Goal: Find specific page/section: Find specific page/section

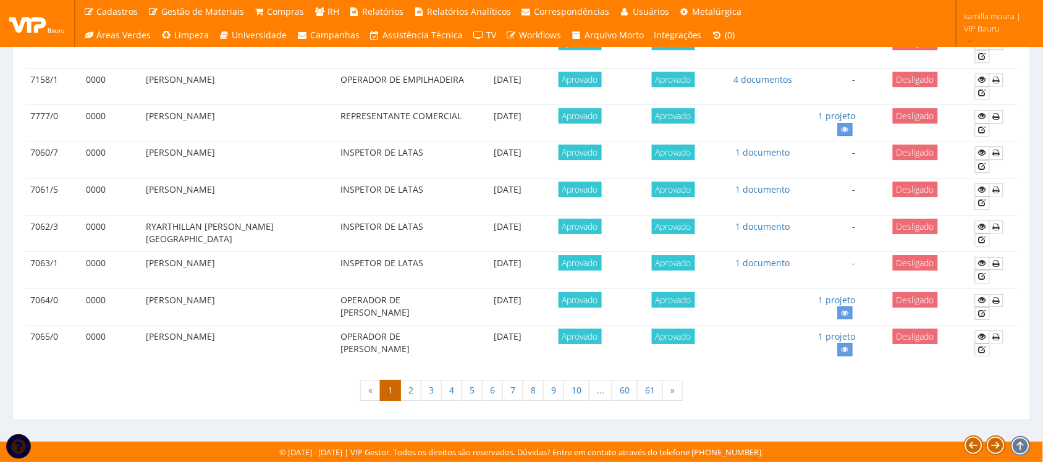
scroll to position [1094, 0]
click at [661, 385] on link "61" at bounding box center [650, 390] width 26 height 21
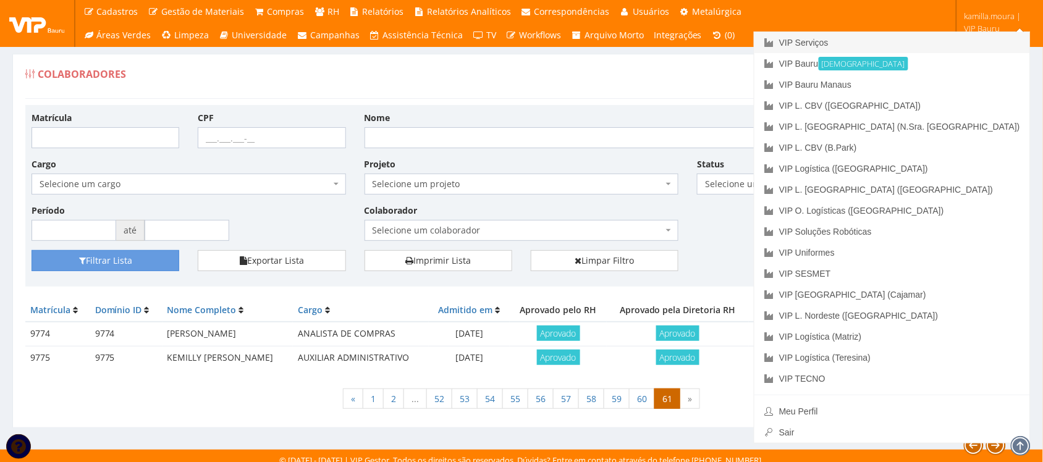
click at [935, 42] on link "VIP Serviços" at bounding box center [892, 42] width 276 height 21
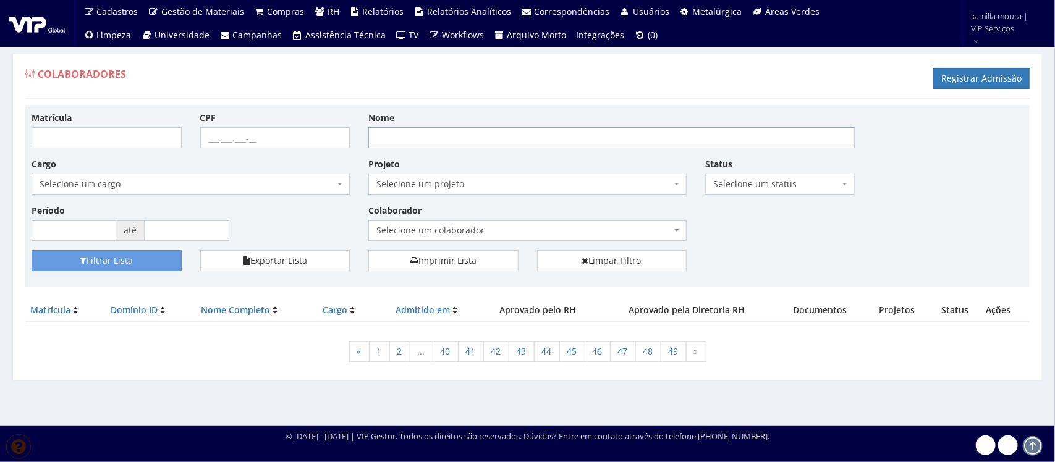
click at [391, 140] on input "Nome" at bounding box center [611, 137] width 487 height 21
type input "[PERSON_NAME]"
click at [32, 250] on button "Filtrar Lista" at bounding box center [107, 260] width 150 height 21
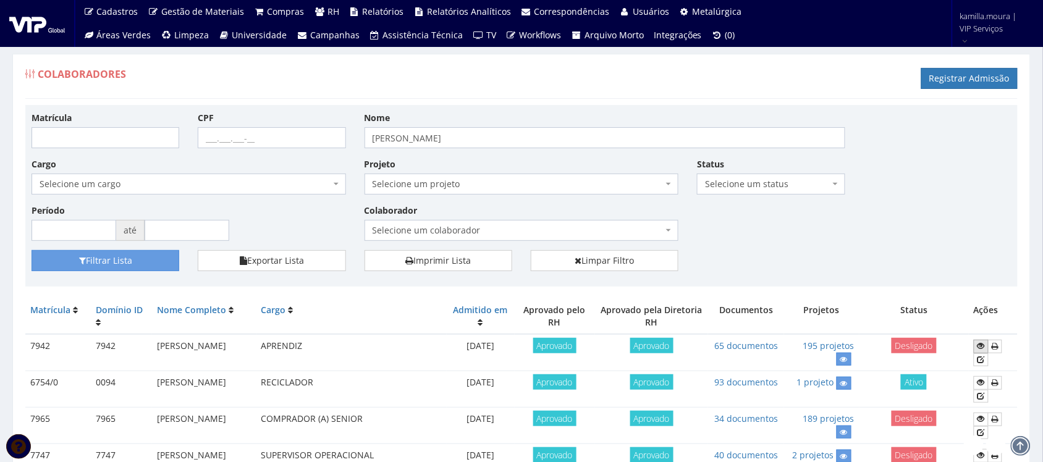
click at [978, 345] on link at bounding box center [981, 346] width 15 height 13
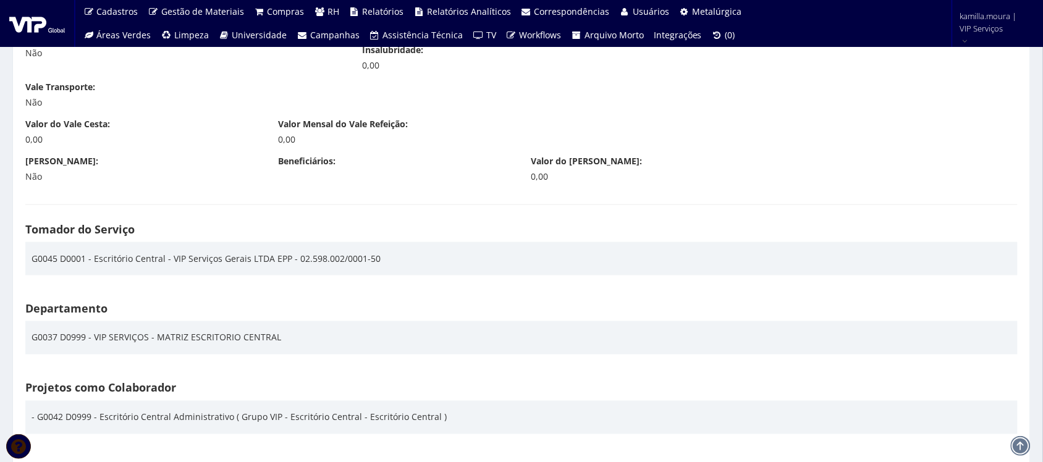
scroll to position [2240, 0]
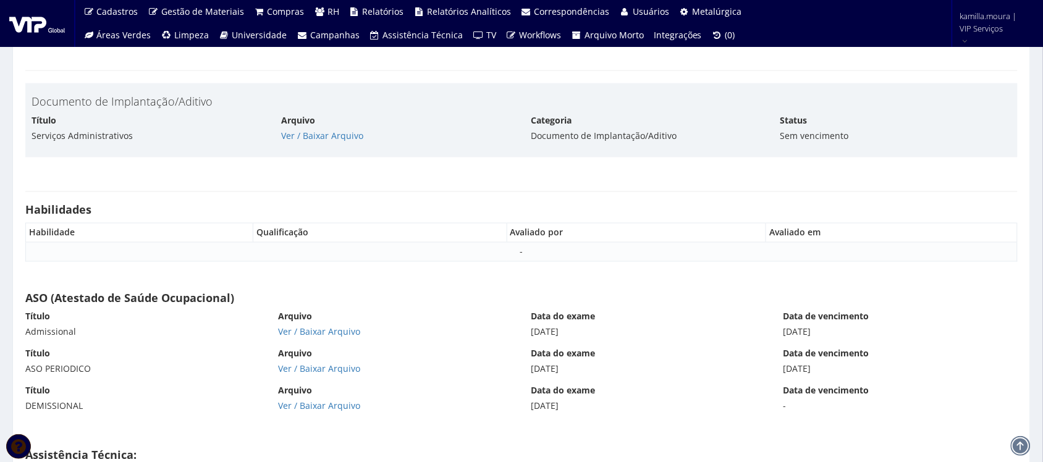
scroll to position [10227, 0]
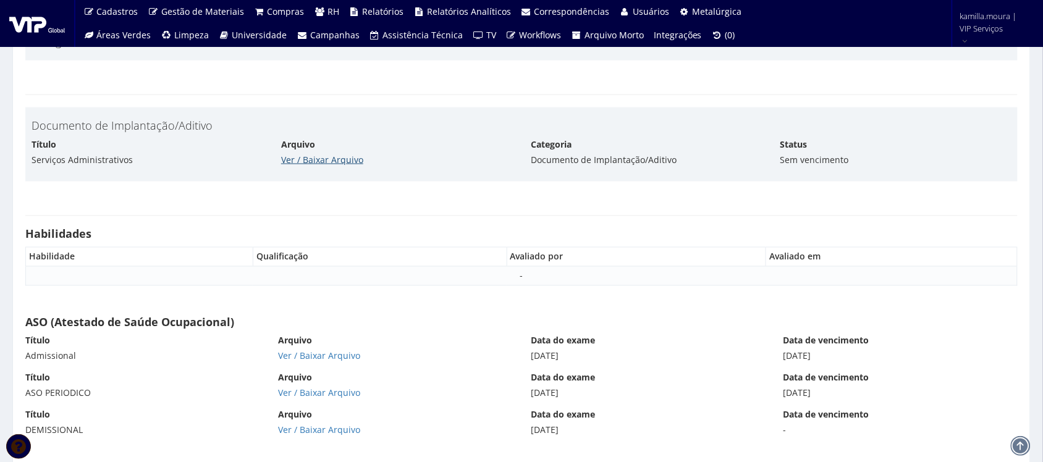
click at [344, 166] on link "Ver / Baixar Arquivo" at bounding box center [322, 160] width 82 height 12
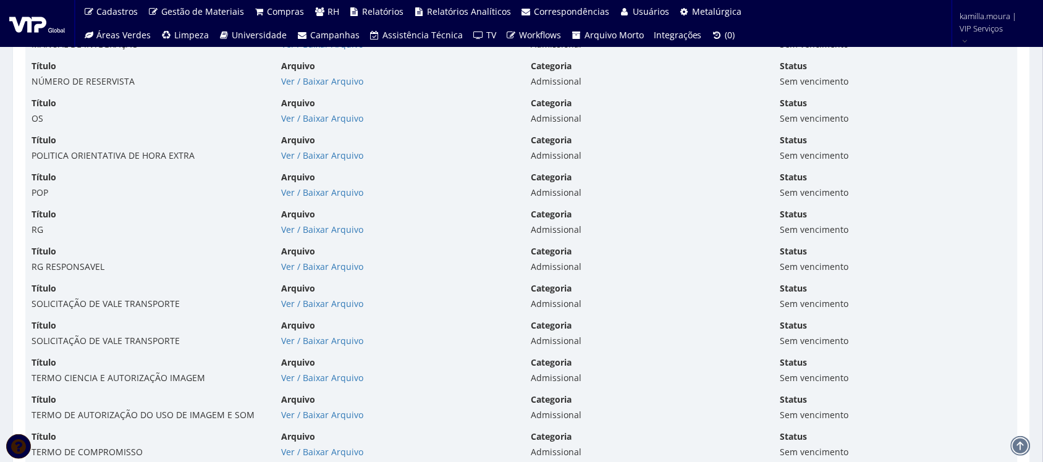
scroll to position [6906, 0]
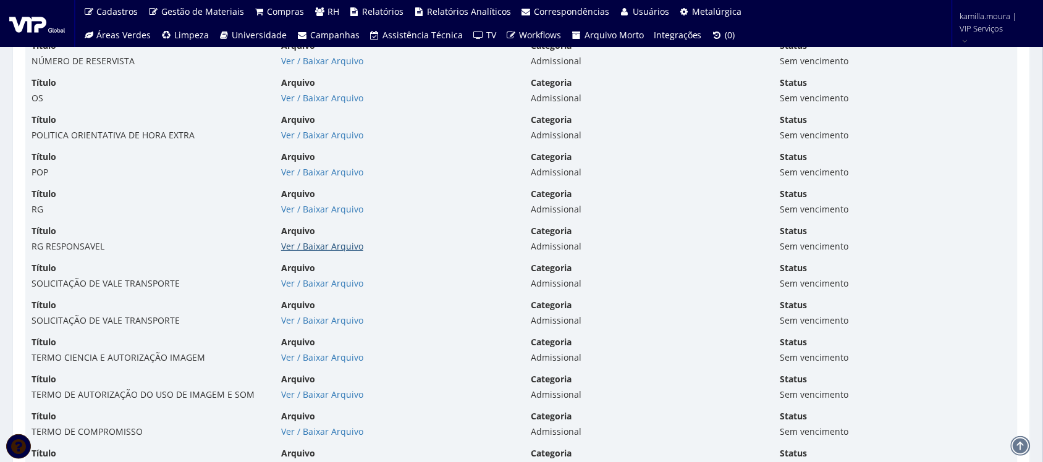
click at [339, 248] on link "Ver / Baixar Arquivo" at bounding box center [322, 246] width 82 height 12
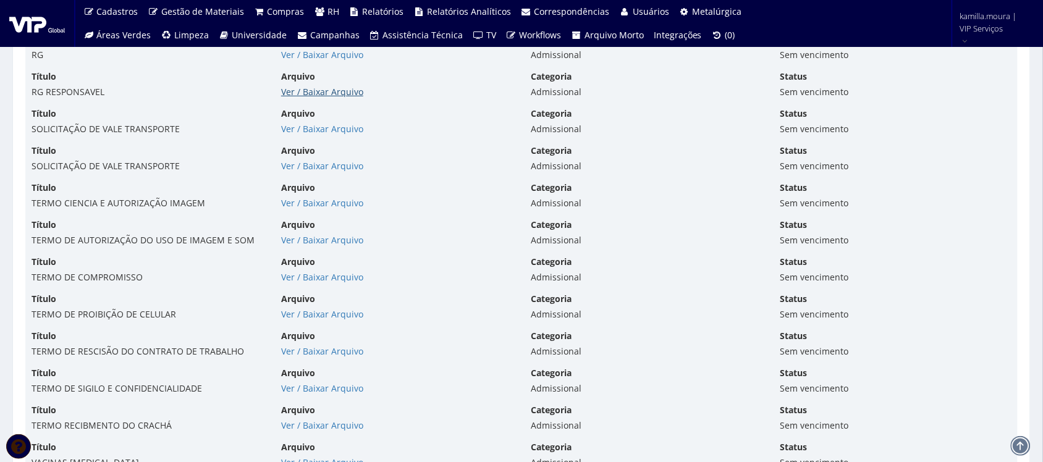
scroll to position [7137, 0]
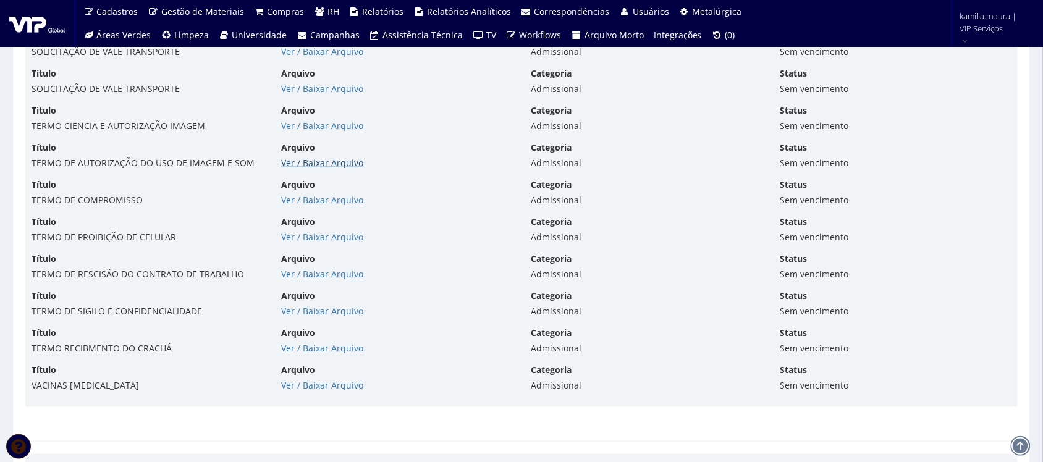
click at [311, 162] on link "Ver / Baixar Arquivo" at bounding box center [322, 163] width 82 height 12
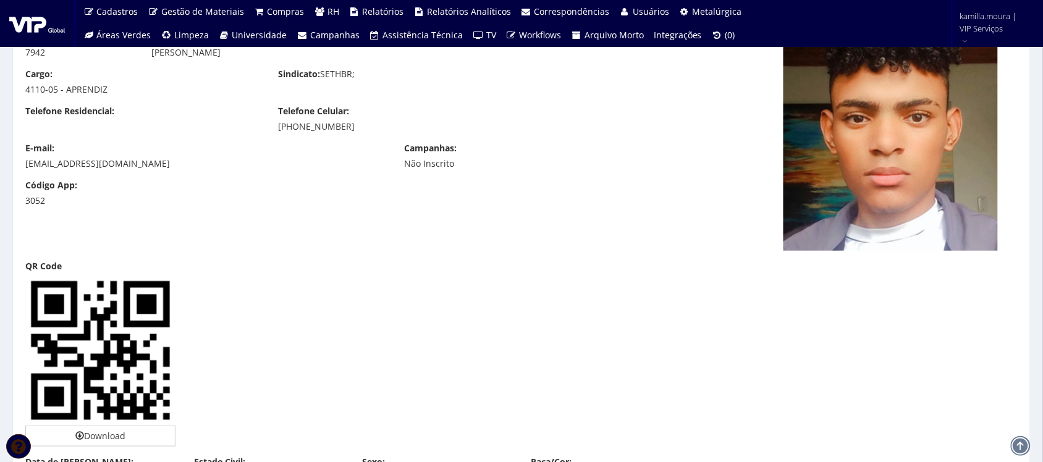
scroll to position [0, 0]
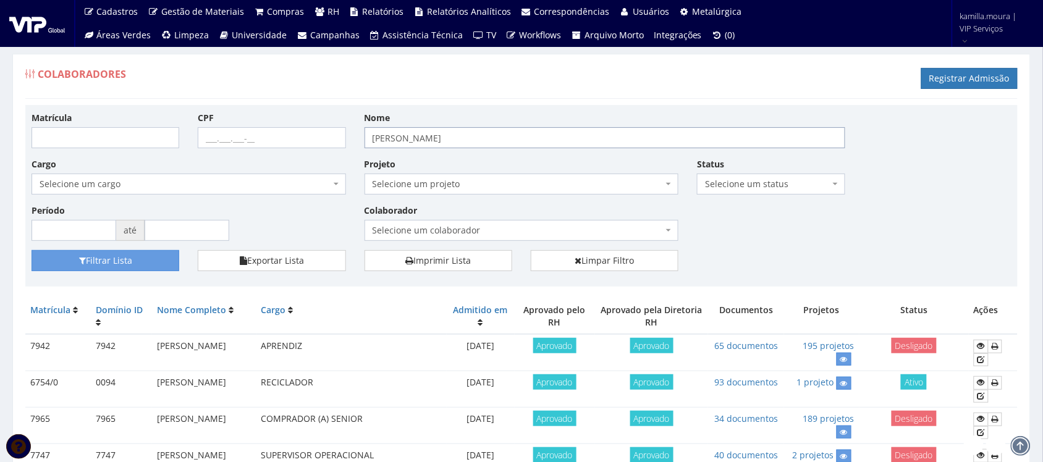
drag, startPoint x: 383, startPoint y: 147, endPoint x: 195, endPoint y: 140, distance: 188.6
click at [195, 140] on div "Matrícula CPF Nome DANIEL FELIPE Cargo Selecione um cargo G0610 D0029 - 4110-05…" at bounding box center [521, 180] width 999 height 139
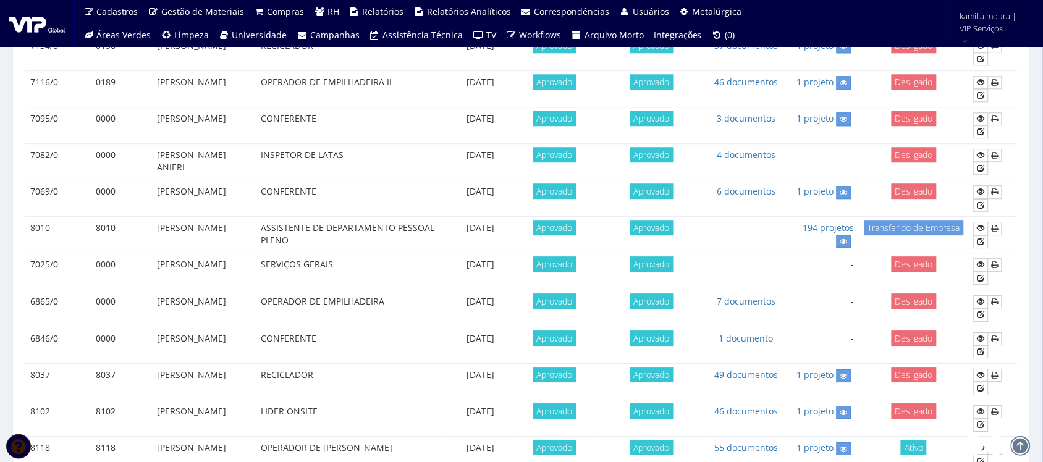
scroll to position [927, 0]
